Goal: Task Accomplishment & Management: Use online tool/utility

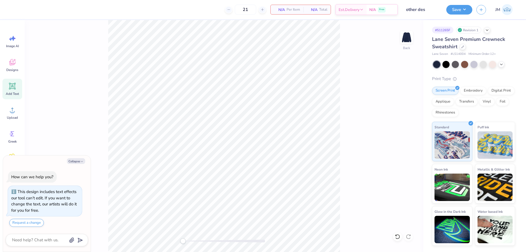
click at [10, 86] on icon at bounding box center [12, 86] width 8 height 8
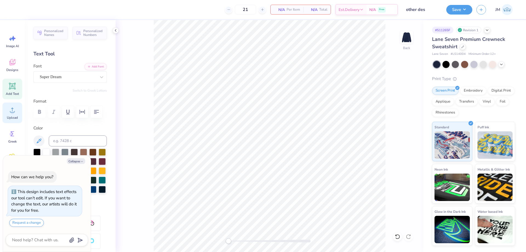
click at [7, 109] on div "Upload" at bounding box center [12, 112] width 20 height 21
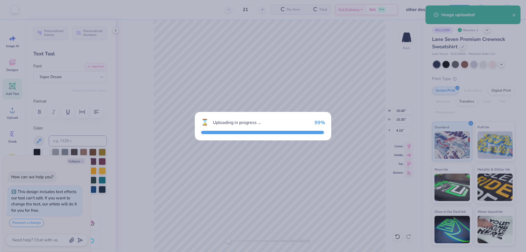
type textarea "x"
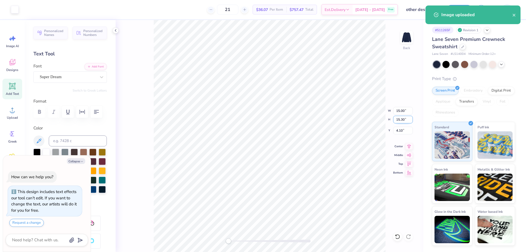
click at [402, 121] on input "15.30" at bounding box center [403, 120] width 20 height 8
type input "3.5"
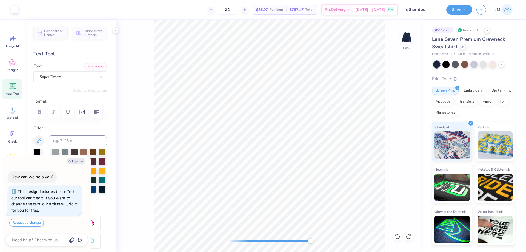
type textarea "x"
click at [396, 130] on input "8.65" at bounding box center [403, 130] width 20 height 8
type input "3"
click at [466, 10] on button "Save" at bounding box center [459, 9] width 26 height 10
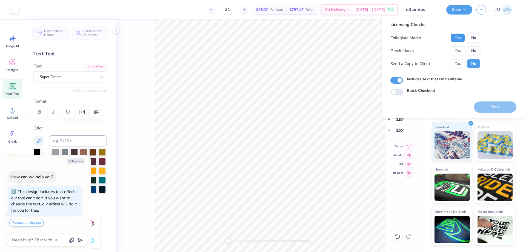
click at [456, 38] on button "Yes" at bounding box center [457, 37] width 14 height 9
click at [471, 49] on button "No" at bounding box center [473, 50] width 13 height 9
click at [485, 106] on button "Save" at bounding box center [495, 106] width 42 height 11
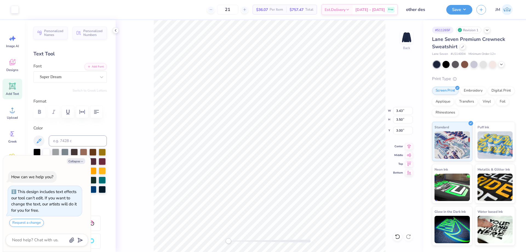
type textarea "x"
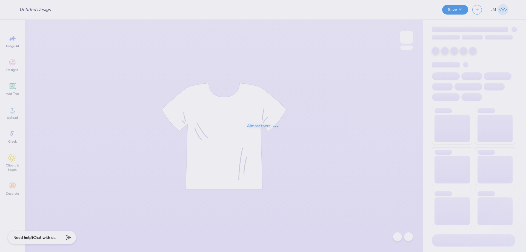
type input "[PERSON_NAME] : [US_STATE][GEOGRAPHIC_DATA], [GEOGRAPHIC_DATA]"
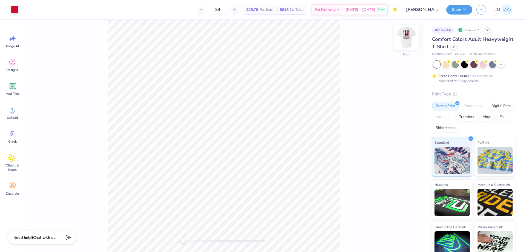
click at [408, 39] on img at bounding box center [406, 37] width 22 height 22
click at [408, 151] on icon at bounding box center [409, 149] width 8 height 7
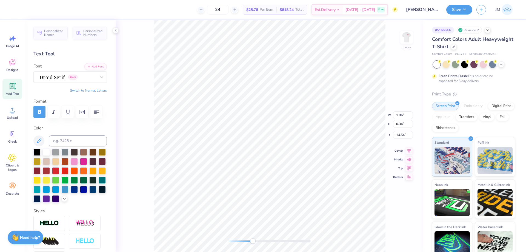
type input "1.96"
paste textarea "ΣΚ ΑΓΔ"
type textarea "ΑΔΠ ΑΦ ΓΦΒ ΣΚ ΑΓΔ"
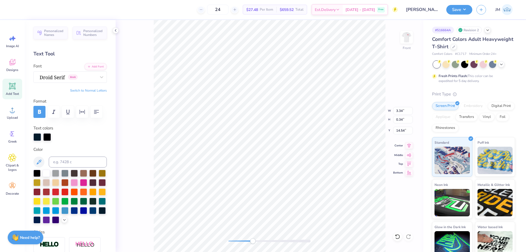
click at [407, 146] on icon at bounding box center [409, 145] width 8 height 7
click at [406, 146] on icon at bounding box center [409, 145] width 8 height 7
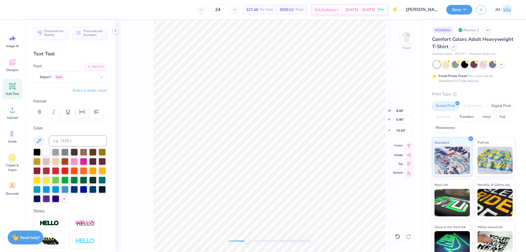
click at [409, 146] on icon at bounding box center [409, 145] width 8 height 7
type input "1.58"
type input "0.64"
type input "16.20"
click at [409, 146] on icon at bounding box center [409, 145] width 4 height 5
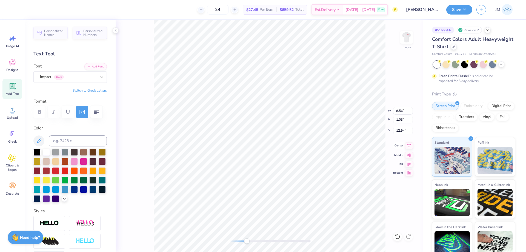
click at [408, 145] on icon at bounding box center [409, 145] width 4 height 5
type input "9.15"
type input "13.25"
type input "3.18"
type input "8.82"
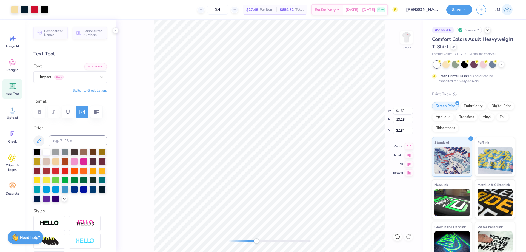
type input "12.90"
type input "3.28"
type input "8.87"
type input "12.95"
type input "3.26"
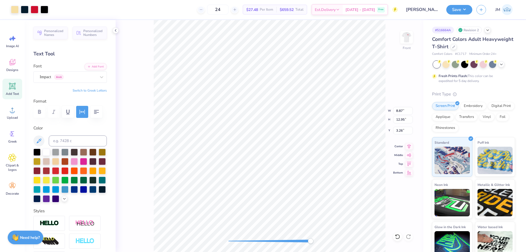
type input "8.93"
type input "13.01"
type input "3.25"
type input "8.90"
type input "12.99"
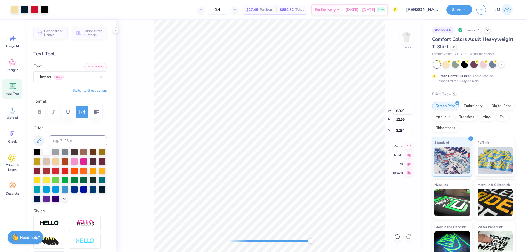
type input "8.91"
type input "13.00"
type input "9.71"
type input "13.84"
click at [407, 237] on icon at bounding box center [407, 236] width 5 height 5
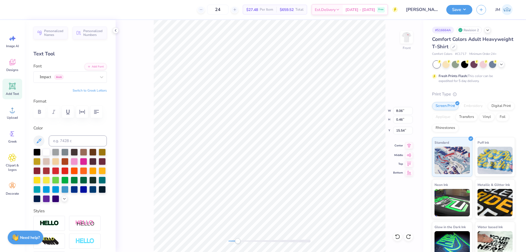
click at [410, 145] on icon at bounding box center [409, 145] width 8 height 7
click at [322, 194] on li "Group" at bounding box center [320, 191] width 43 height 11
type input "3.00"
click at [407, 143] on icon at bounding box center [409, 145] width 8 height 7
click at [398, 129] on input "3.00" at bounding box center [403, 130] width 20 height 8
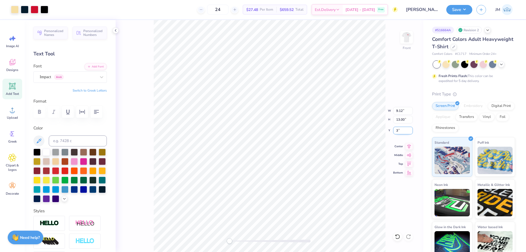
type input "3"
click at [309, 203] on li "Ungroup" at bounding box center [313, 202] width 43 height 11
click at [45, 11] on div at bounding box center [45, 9] width 8 height 8
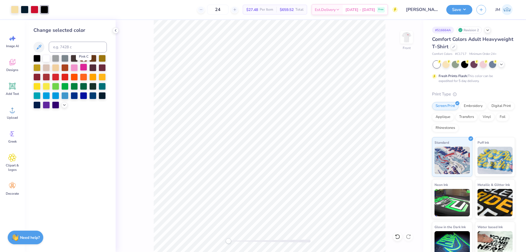
click at [81, 69] on div at bounding box center [83, 67] width 7 height 7
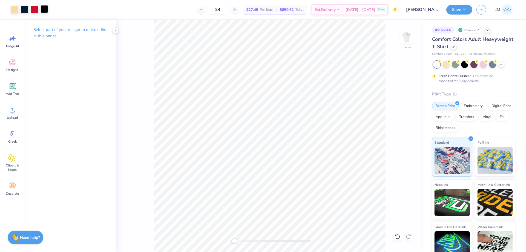
click at [44, 9] on div at bounding box center [45, 9] width 8 height 8
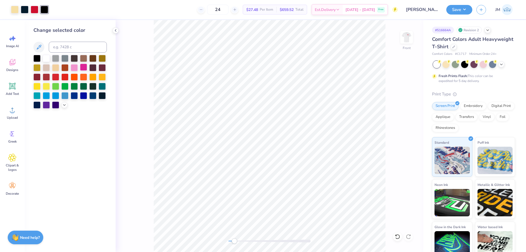
click at [83, 64] on div at bounding box center [83, 67] width 7 height 7
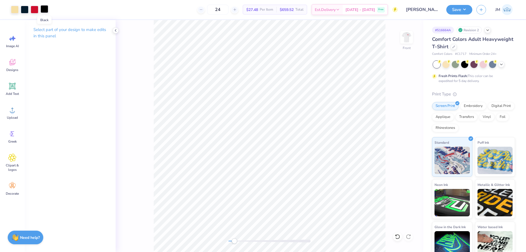
click at [45, 10] on div at bounding box center [45, 9] width 8 height 8
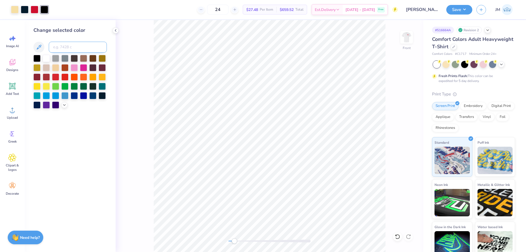
click at [68, 45] on input at bounding box center [78, 47] width 58 height 11
type input "296"
click at [142, 37] on div "Front" at bounding box center [269, 136] width 307 height 232
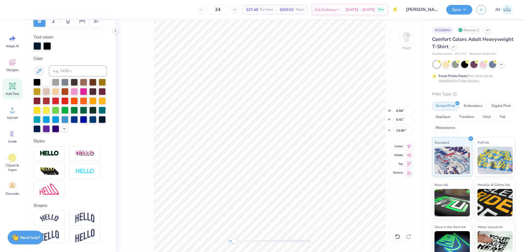
scroll to position [9, 0]
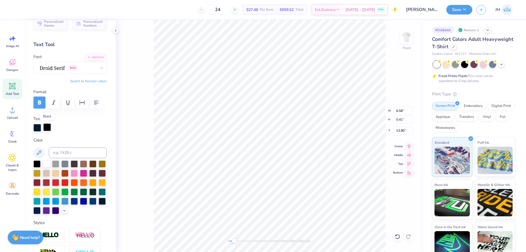
click at [48, 125] on div at bounding box center [47, 127] width 8 height 8
click at [64, 152] on input at bounding box center [78, 152] width 58 height 11
type input "296"
click at [37, 160] on div at bounding box center [36, 163] width 7 height 7
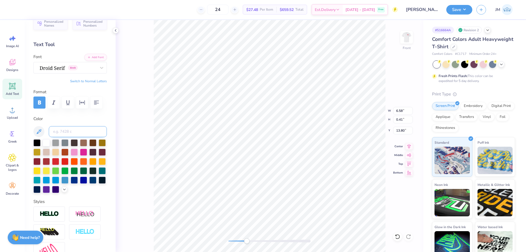
click at [75, 133] on input at bounding box center [78, 131] width 58 height 11
type input "296 c"
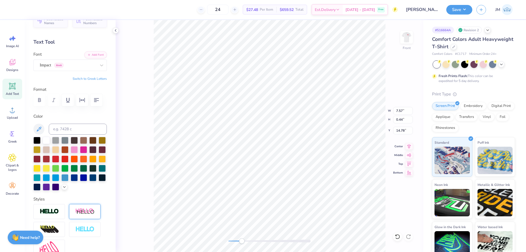
scroll to position [0, 0]
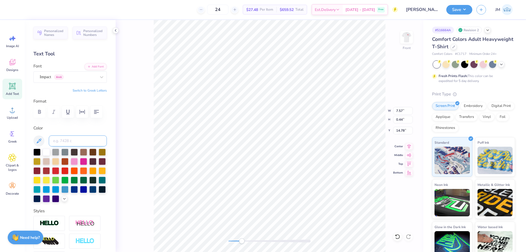
click at [71, 142] on input at bounding box center [78, 140] width 58 height 11
type input "296"
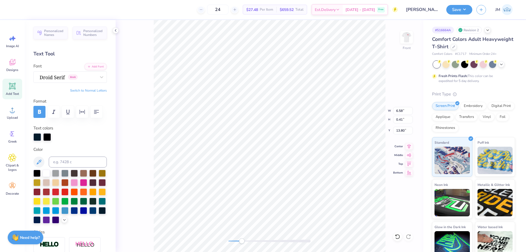
scroll to position [5, 1]
type textarea "Α"
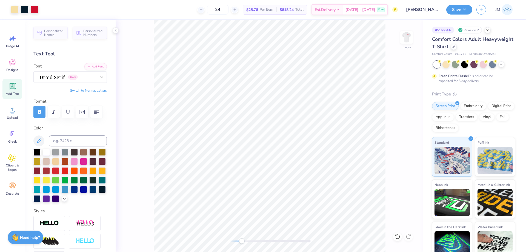
click at [16, 91] on div "Add Text" at bounding box center [12, 89] width 20 height 21
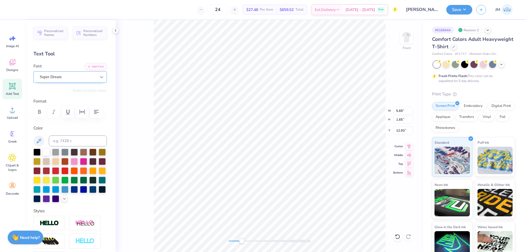
click at [99, 76] on icon at bounding box center [101, 76] width 5 height 5
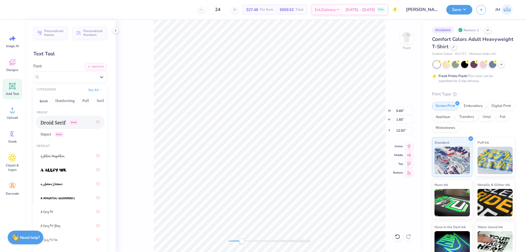
click at [70, 119] on div "Greek" at bounding box center [60, 122] width 38 height 6
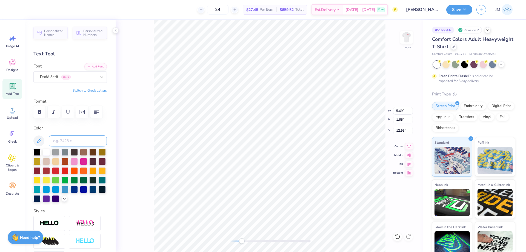
click at [63, 138] on input at bounding box center [78, 140] width 58 height 11
type input "296"
type textarea "AD"
click at [398, 237] on icon at bounding box center [396, 236] width 5 height 5
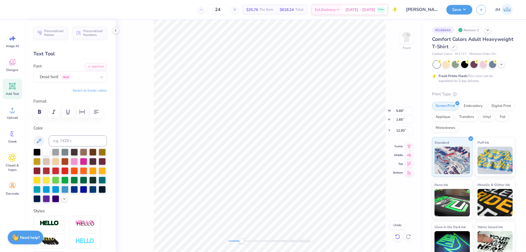
click at [398, 237] on icon at bounding box center [396, 236] width 5 height 5
click at [395, 236] on icon at bounding box center [396, 236] width 5 height 5
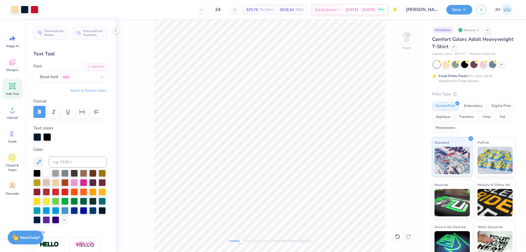
click at [15, 87] on icon at bounding box center [12, 86] width 8 height 8
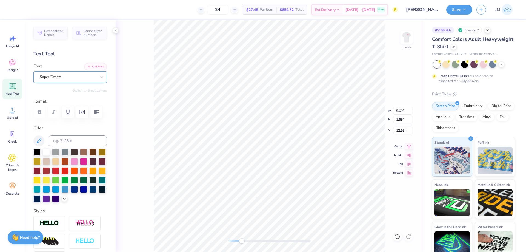
click at [86, 78] on div "Super Dream" at bounding box center [67, 77] width 57 height 8
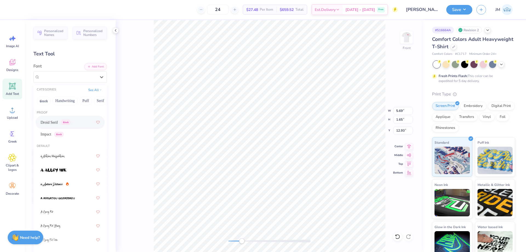
click at [70, 122] on span "Greek" at bounding box center [65, 122] width 9 height 5
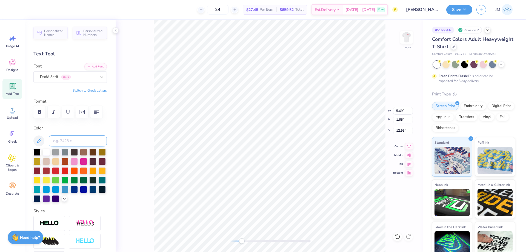
click at [88, 137] on input at bounding box center [78, 140] width 58 height 11
type input "296"
type textarea "ADP AF GFB SK AGD"
click at [407, 147] on icon at bounding box center [409, 145] width 8 height 7
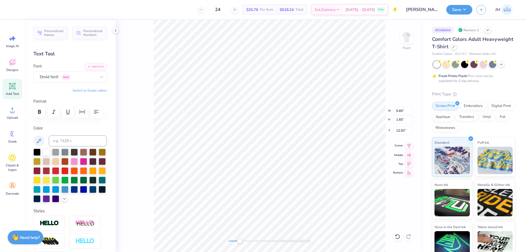
click at [407, 146] on icon at bounding box center [409, 145] width 8 height 7
paste textarea
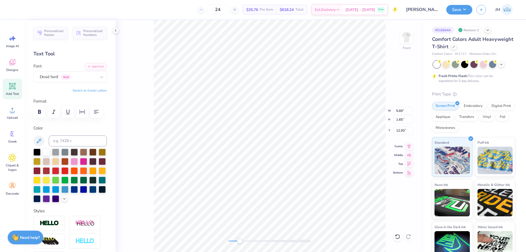
type textarea "D"
click at [399, 237] on icon at bounding box center [397, 236] width 5 height 5
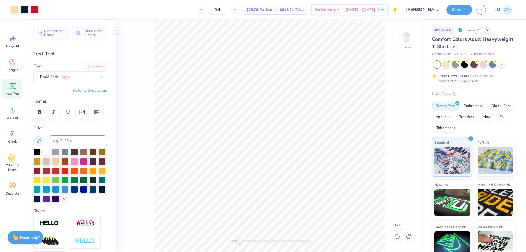
click at [399, 234] on icon at bounding box center [396, 236] width 5 height 5
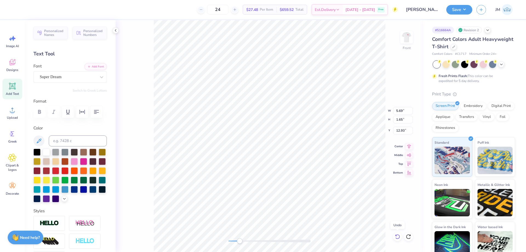
click at [399, 234] on icon at bounding box center [396, 236] width 5 height 5
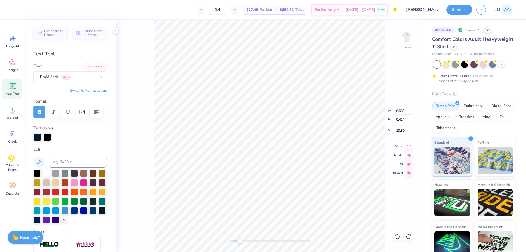
click at [40, 115] on icon "button" at bounding box center [39, 111] width 7 height 7
click at [41, 114] on icon "button" at bounding box center [39, 111] width 7 height 7
click at [46, 135] on div at bounding box center [47, 137] width 8 height 8
click at [45, 171] on div at bounding box center [46, 172] width 7 height 7
click at [39, 158] on button at bounding box center [38, 161] width 11 height 11
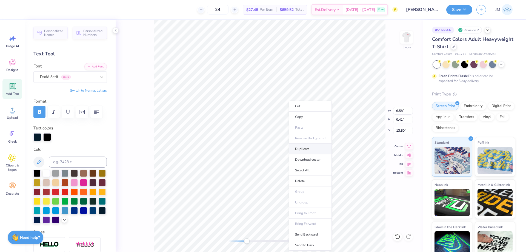
click at [307, 148] on li "Duplicate" at bounding box center [310, 148] width 43 height 11
type input "14.80"
click at [38, 171] on div at bounding box center [36, 172] width 7 height 7
type input "16.27"
click at [36, 171] on div at bounding box center [36, 172] width 7 height 7
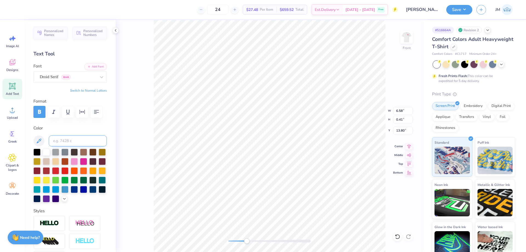
click at [71, 141] on input at bounding box center [78, 140] width 58 height 11
type input "296"
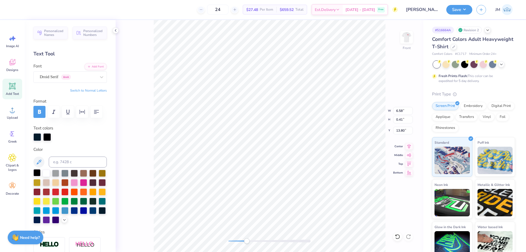
click at [34, 171] on div at bounding box center [36, 172] width 7 height 7
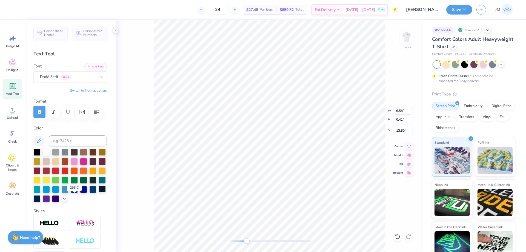
click at [99, 192] on div at bounding box center [102, 188] width 7 height 7
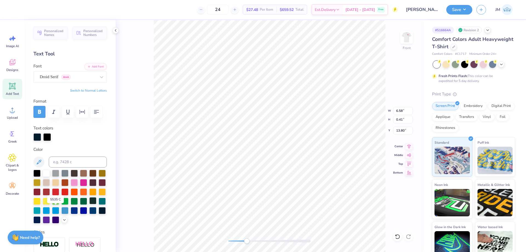
click at [89, 204] on div at bounding box center [92, 200] width 7 height 7
click at [78, 192] on div at bounding box center [74, 191] width 7 height 7
click at [99, 213] on div at bounding box center [102, 209] width 7 height 7
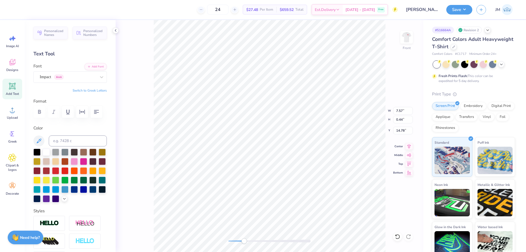
type input "1.48"
type input "0.60"
type input "15.40"
type input "8.04"
type input "0.97"
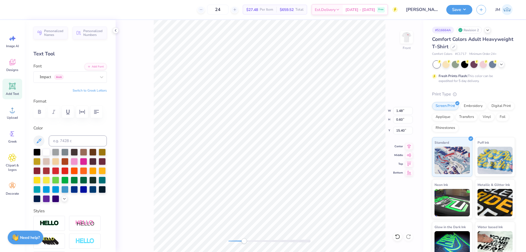
type input "12.34"
type input "9.12"
type input "11.55"
type input "3.00"
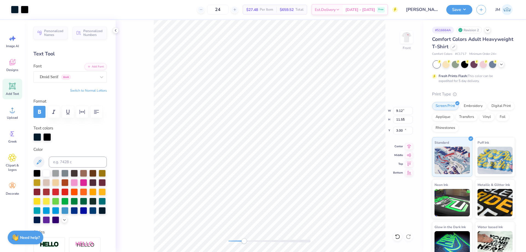
type input "6.58"
type input "0.41"
type input "13.80"
click at [45, 135] on div at bounding box center [47, 137] width 8 height 8
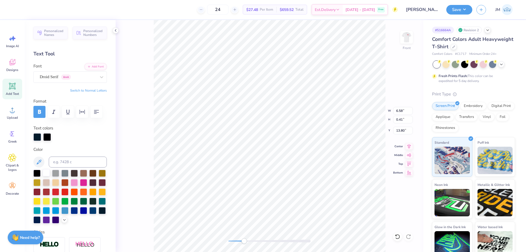
click at [45, 172] on div at bounding box center [46, 172] width 7 height 7
click at [99, 213] on div at bounding box center [102, 209] width 7 height 7
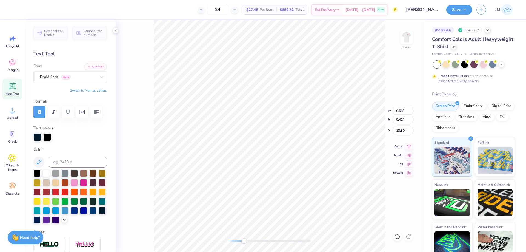
scroll to position [5, 2]
click at [99, 213] on div at bounding box center [102, 209] width 7 height 7
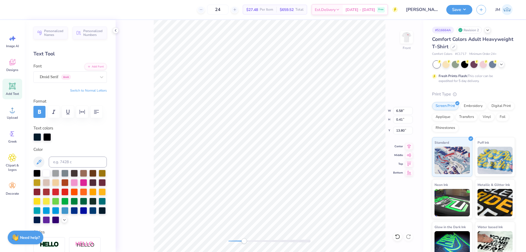
scroll to position [5, 3]
click at [99, 213] on div at bounding box center [102, 209] width 7 height 7
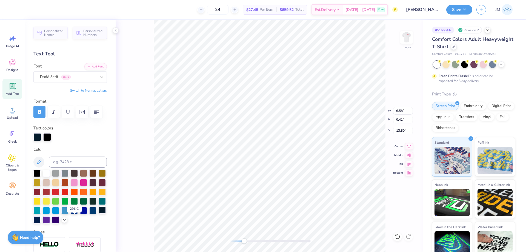
click at [99, 213] on div at bounding box center [102, 209] width 7 height 7
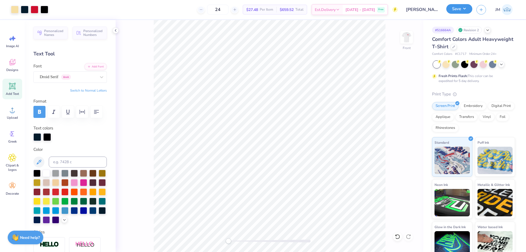
click at [470, 11] on button "Save" at bounding box center [459, 9] width 26 height 10
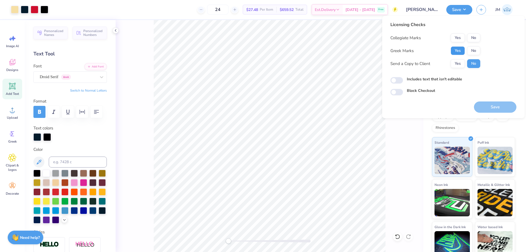
click at [453, 48] on button "Yes" at bounding box center [457, 50] width 14 height 9
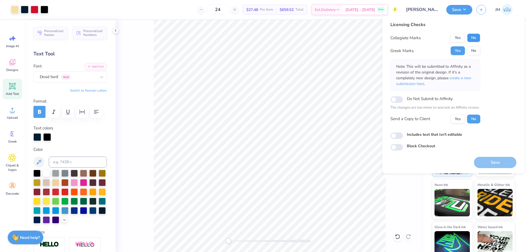
click at [473, 36] on button "No" at bounding box center [473, 37] width 13 height 9
click at [470, 77] on span "create a new submission here" at bounding box center [433, 80] width 75 height 11
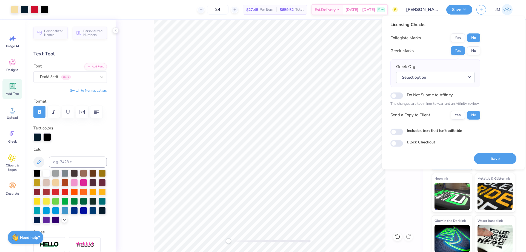
scroll to position [9, 0]
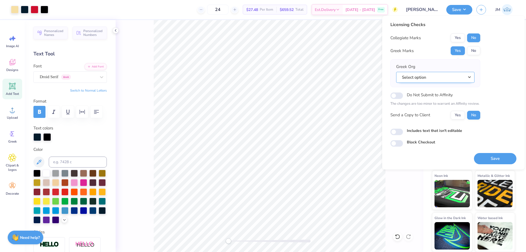
click at [471, 77] on button "Select option" at bounding box center [435, 77] width 78 height 11
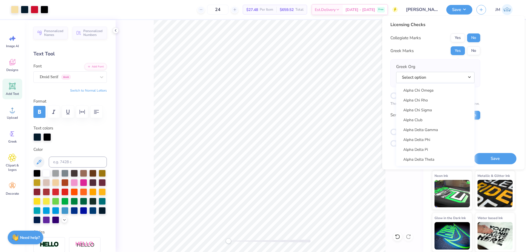
scroll to position [82, 0]
click at [427, 143] on link "Alpha Delta Pi" at bounding box center [435, 146] width 74 height 9
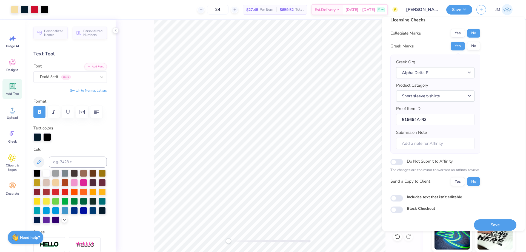
scroll to position [10, 0]
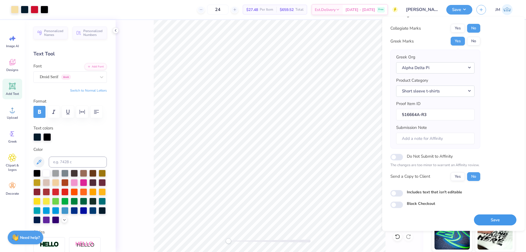
click at [487, 222] on button "Save" at bounding box center [495, 219] width 42 height 11
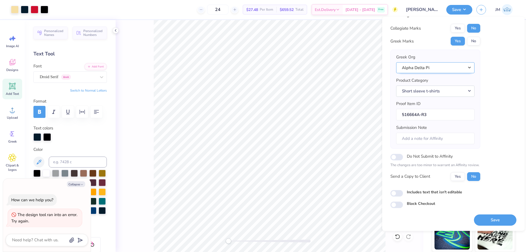
click at [450, 67] on button "Alpha Delta Pi" at bounding box center [435, 67] width 78 height 11
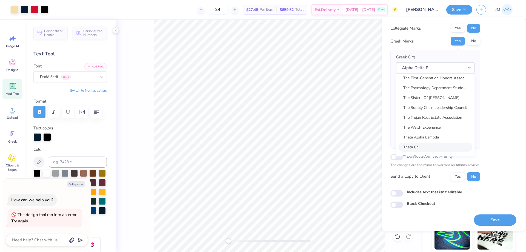
click at [434, 145] on link "Theta Chi" at bounding box center [435, 146] width 74 height 9
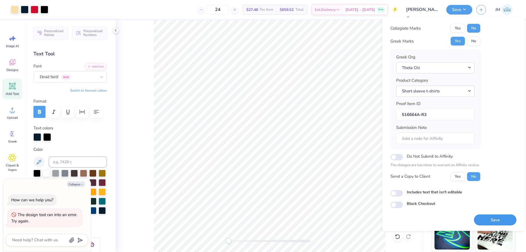
click at [496, 218] on button "Save" at bounding box center [495, 219] width 42 height 11
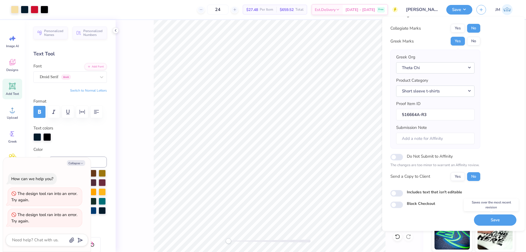
type textarea "x"
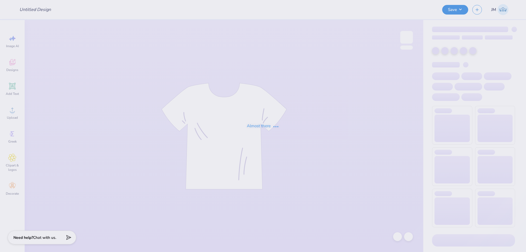
type input "[PERSON_NAME] : [US_STATE][GEOGRAPHIC_DATA], [GEOGRAPHIC_DATA]"
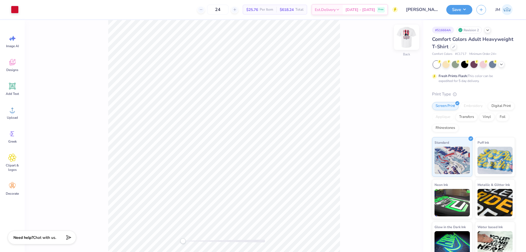
click at [403, 42] on img at bounding box center [406, 37] width 22 height 22
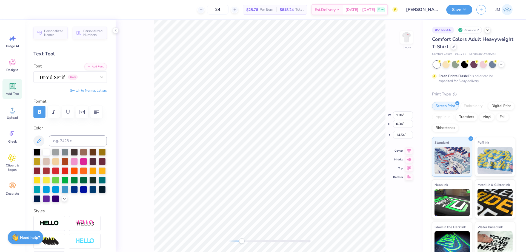
type input "1.96"
click at [99, 192] on div at bounding box center [102, 188] width 7 height 7
type input "3.34"
type input "0.34"
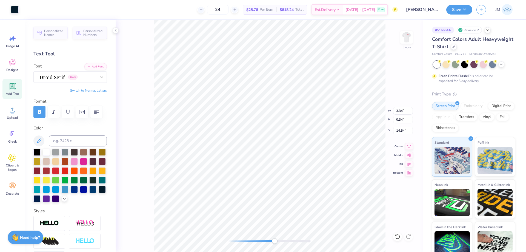
type input "14.54"
type textarea "ΑΔΠ ΑΦ ΓΦΒ ΣΚ ΑΓΔ"
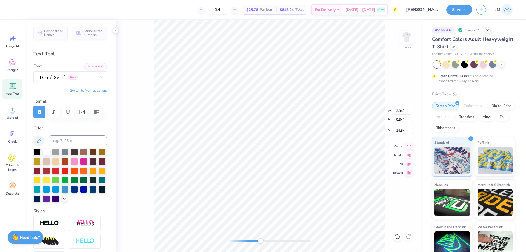
type input "1.96"
click at [410, 148] on icon at bounding box center [409, 145] width 8 height 7
click at [411, 145] on icon at bounding box center [409, 145] width 8 height 7
click at [408, 144] on icon at bounding box center [409, 145] width 4 height 5
click at [409, 148] on icon at bounding box center [409, 145] width 8 height 7
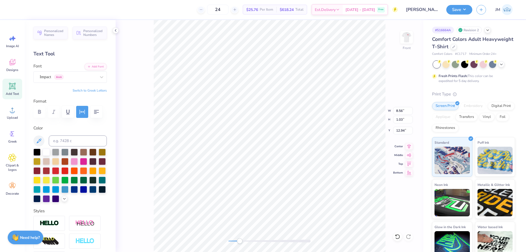
type input "8.56"
type input "1.03"
type input "12.94"
click at [408, 145] on icon at bounding box center [409, 145] width 8 height 7
type input "8.06"
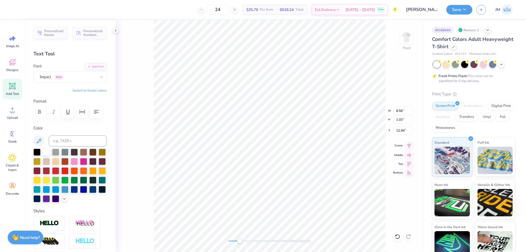
type input "0.46"
type input "15.54"
click at [407, 144] on icon at bounding box center [409, 145] width 4 height 5
type input "1.58"
type input "0.64"
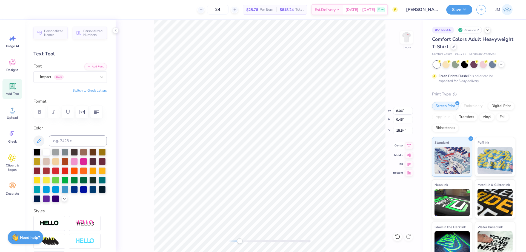
type input "16.20"
click at [407, 145] on icon at bounding box center [409, 145] width 8 height 7
type input "9.71"
type input "12.29"
type input "3.00"
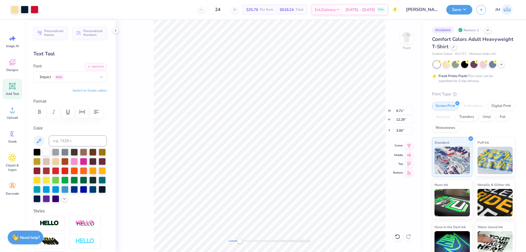
click at [409, 146] on icon at bounding box center [409, 145] width 8 height 7
click at [344, 191] on li "Group" at bounding box center [340, 191] width 43 height 11
click at [412, 146] on icon at bounding box center [409, 145] width 8 height 7
click at [403, 130] on input "3.00" at bounding box center [403, 130] width 20 height 8
type input "3"
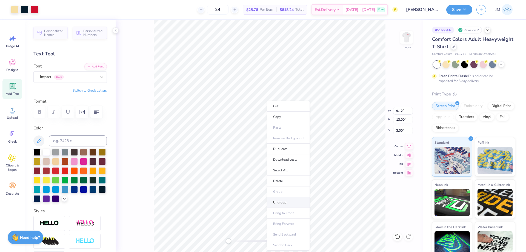
click at [295, 200] on li "Ungroup" at bounding box center [288, 202] width 43 height 11
click at [461, 11] on button "Save" at bounding box center [459, 9] width 26 height 10
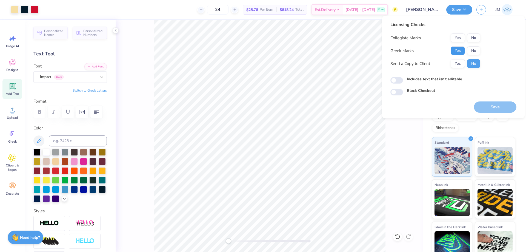
click at [462, 48] on button "Yes" at bounding box center [457, 50] width 14 height 9
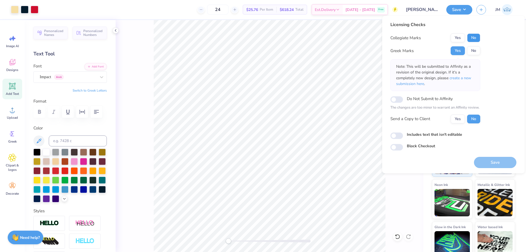
click at [471, 39] on button "No" at bounding box center [473, 37] width 13 height 9
click at [491, 165] on button "Save" at bounding box center [495, 162] width 42 height 11
